Goal: Find specific page/section: Find specific page/section

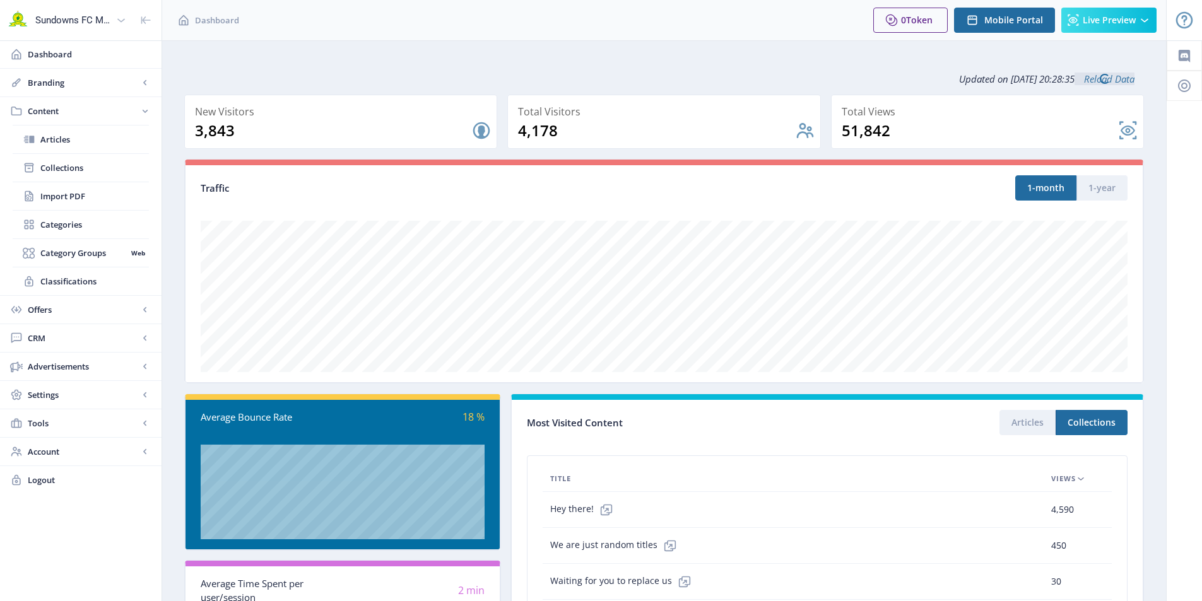
click at [67, 165] on span "Collections" at bounding box center [94, 168] width 109 height 13
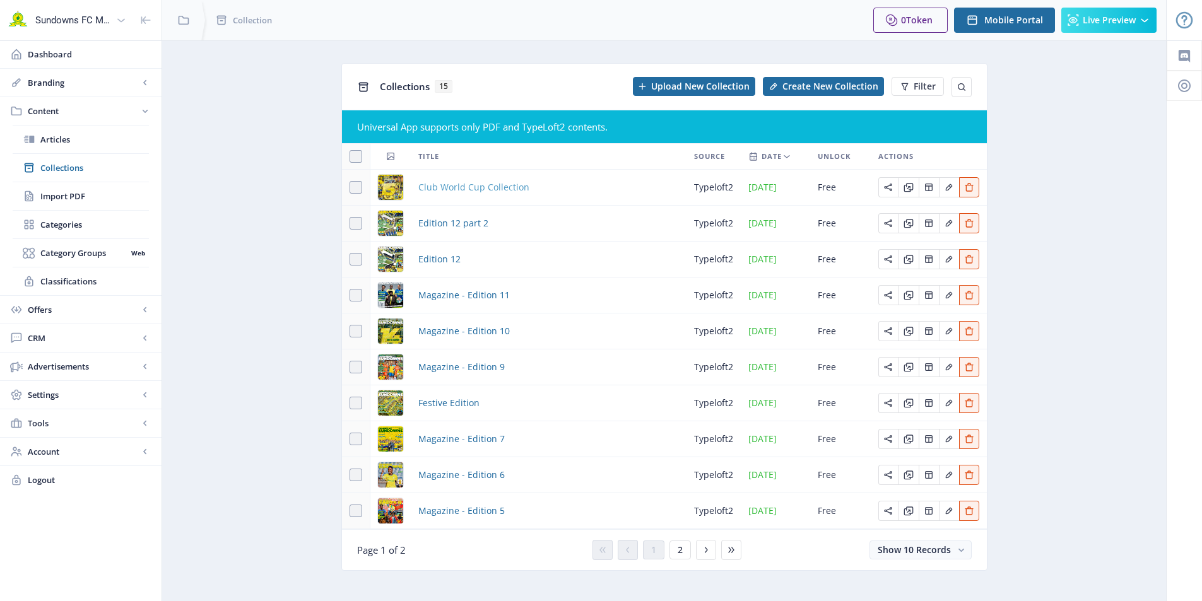
click at [457, 184] on span "Club World Cup Collection" at bounding box center [473, 187] width 111 height 15
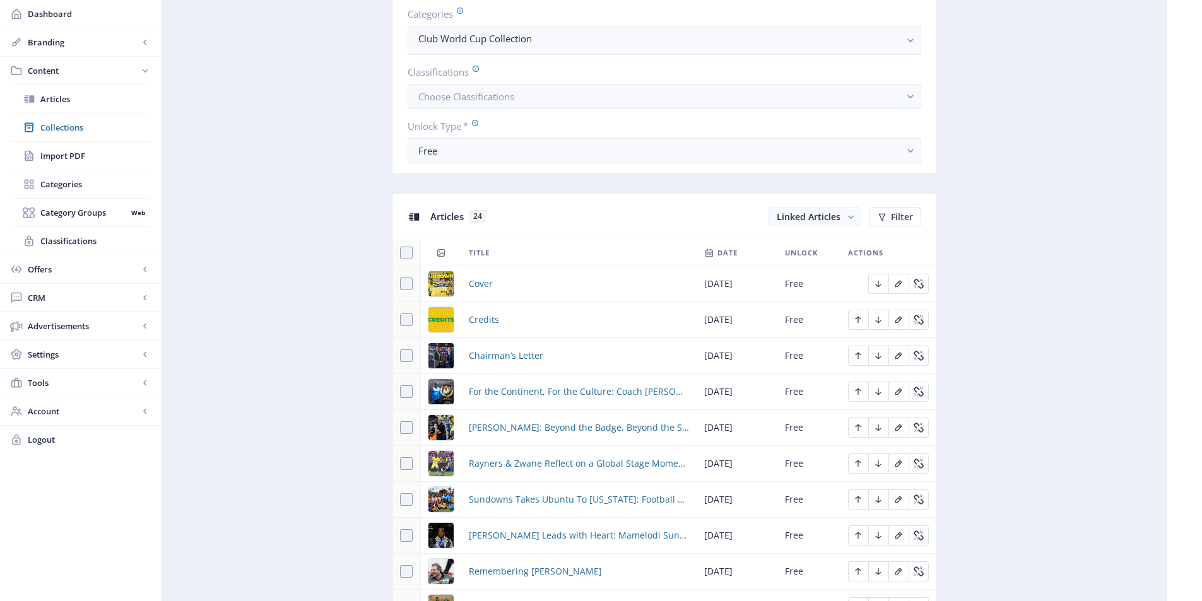
scroll to position [505, 0]
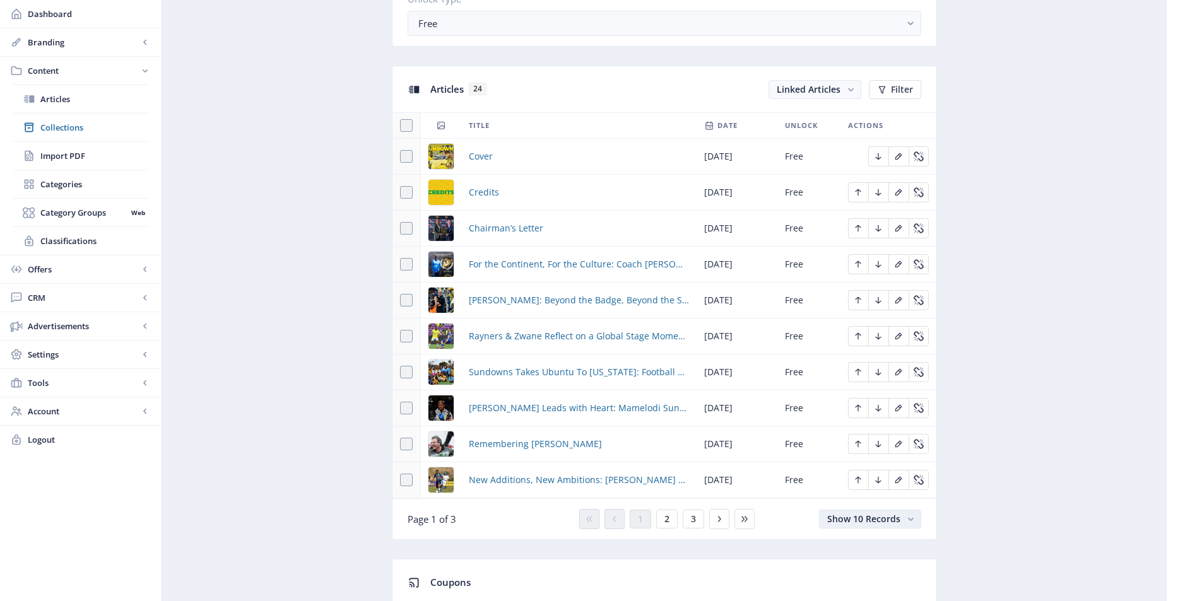
click at [890, 516] on span "Show 10 Records" at bounding box center [863, 519] width 73 height 12
click at [856, 497] on nb-option "Show 100 Records" at bounding box center [871, 493] width 100 height 23
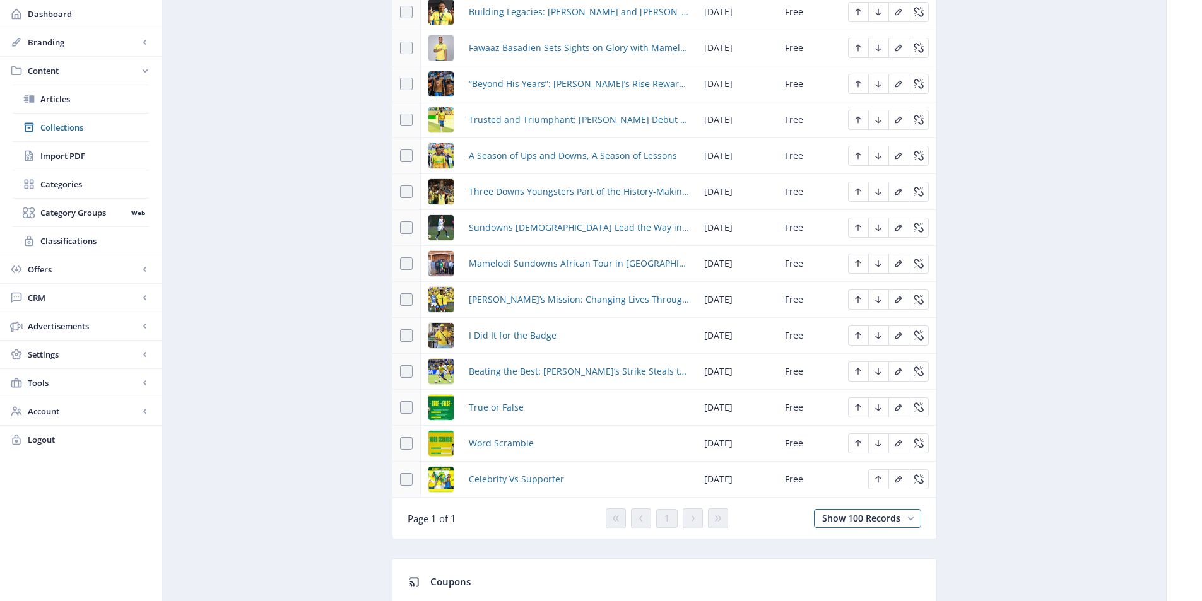
scroll to position [1010, 0]
